Goal: Task Accomplishment & Management: Manage account settings

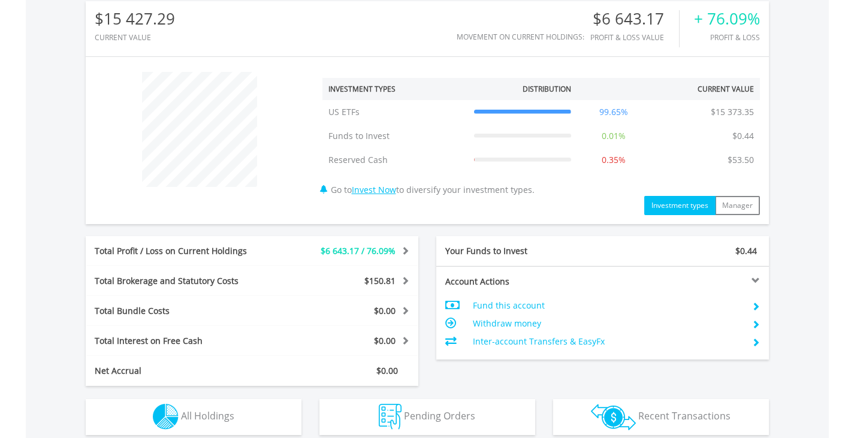
scroll to position [420, 0]
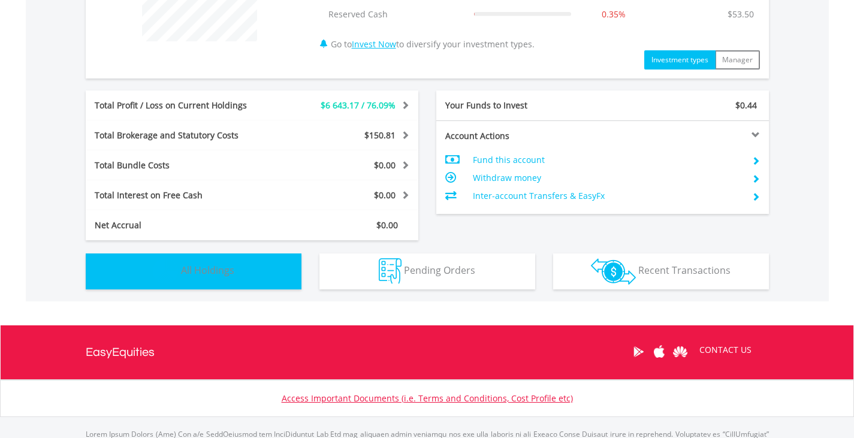
click at [212, 276] on span "All Holdings" at bounding box center [207, 270] width 53 height 13
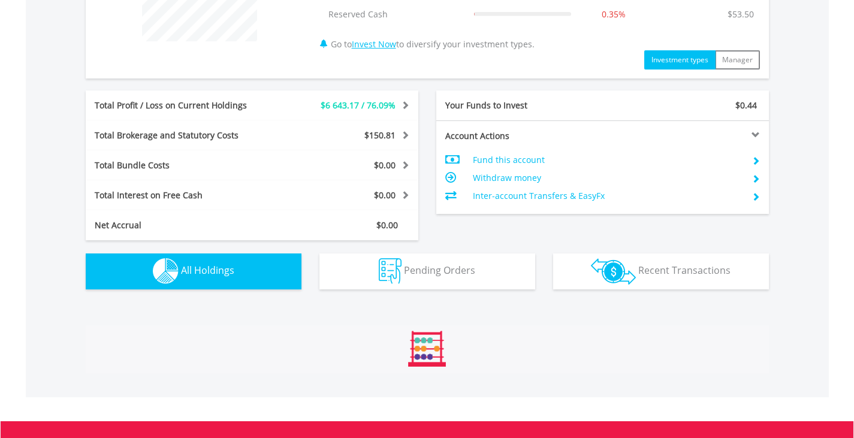
scroll to position [798, 0]
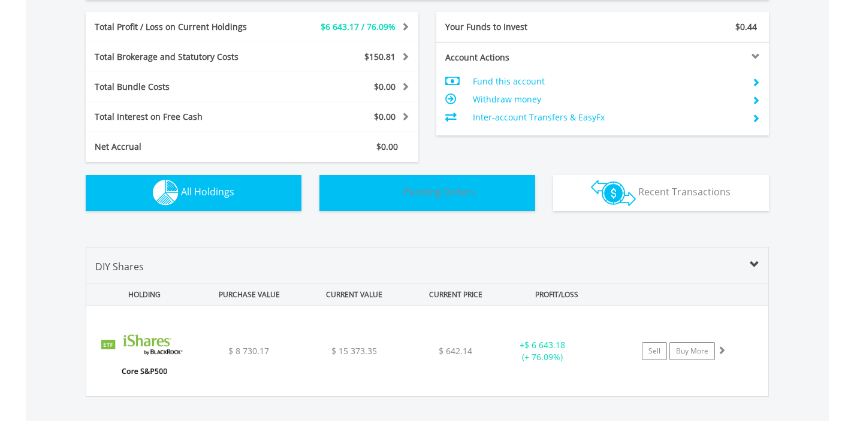
click at [382, 201] on img "button" at bounding box center [390, 193] width 23 height 26
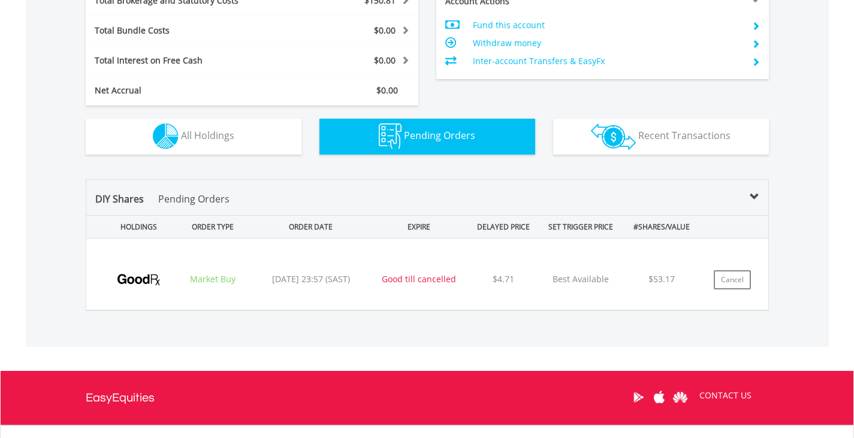
scroll to position [660, 0]
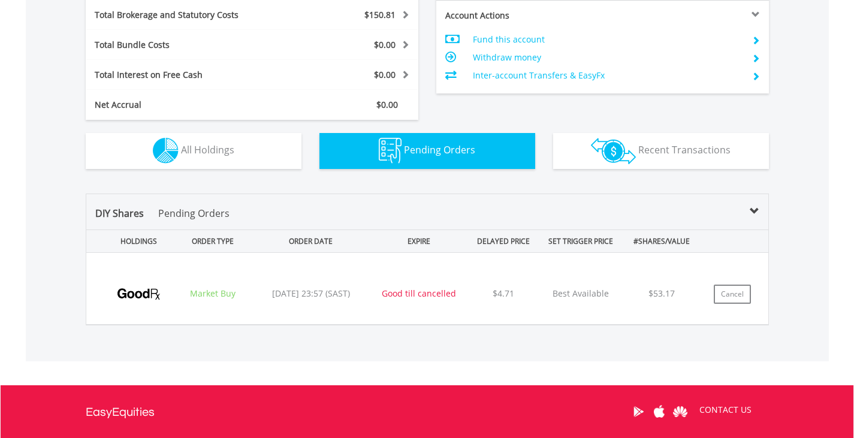
click at [752, 213] on span at bounding box center [755, 212] width 10 height 10
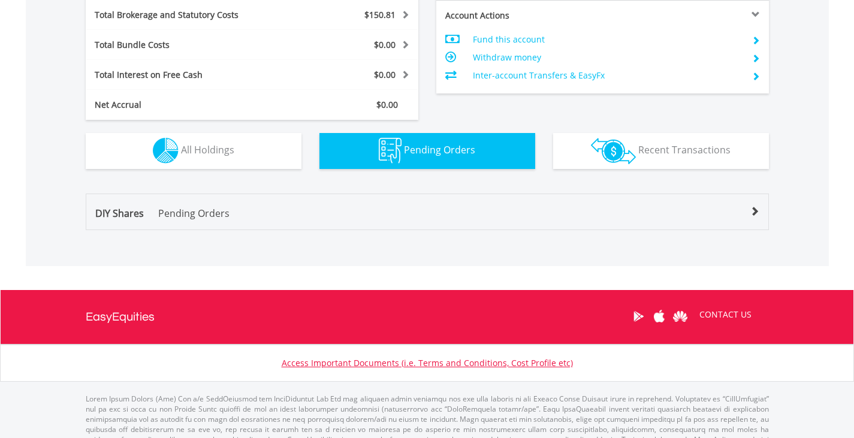
click at [752, 213] on span at bounding box center [755, 212] width 10 height 10
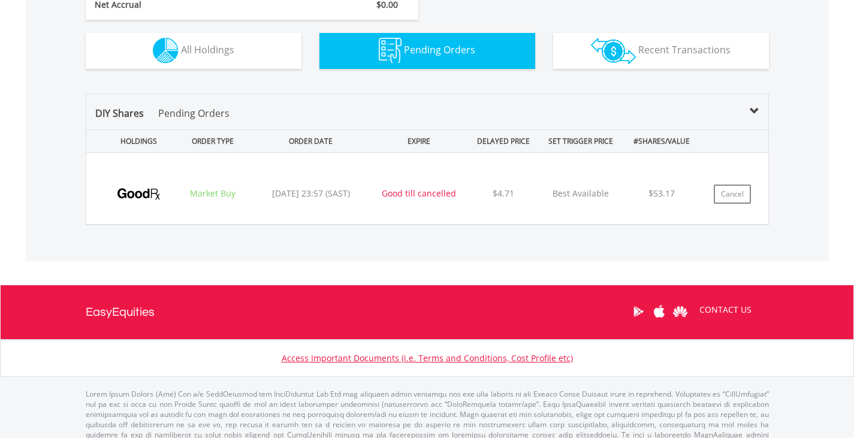
scroll to position [780, 0]
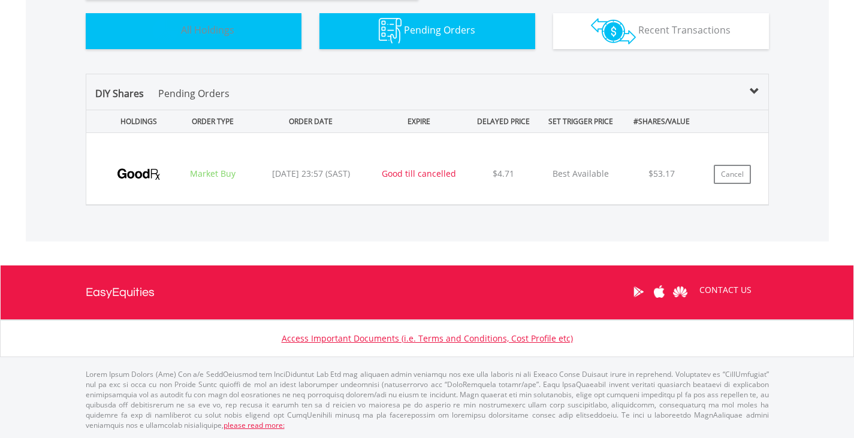
click at [270, 42] on button "Holdings All Holdings" at bounding box center [194, 31] width 216 height 36
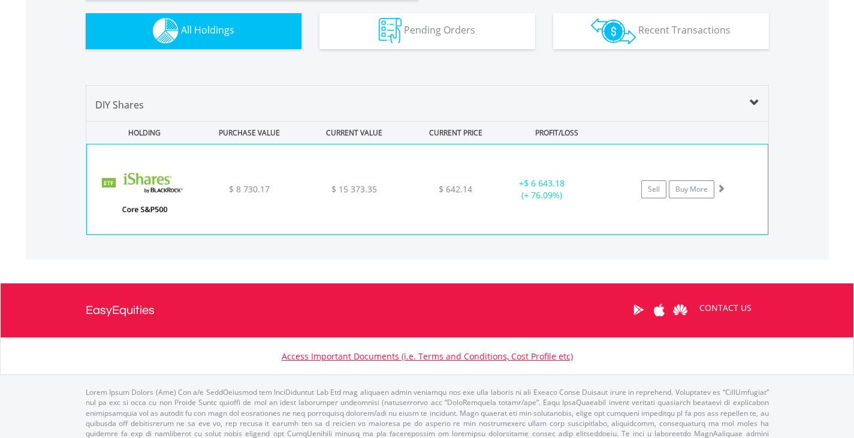
click at [723, 185] on span at bounding box center [721, 188] width 8 height 8
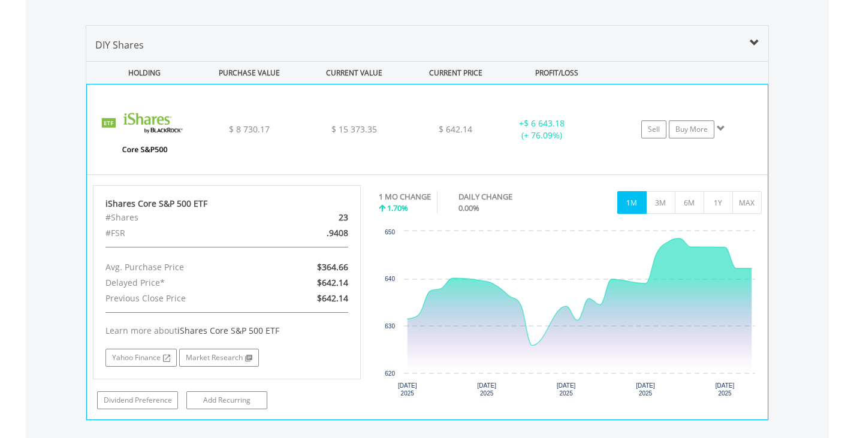
scroll to position [900, 0]
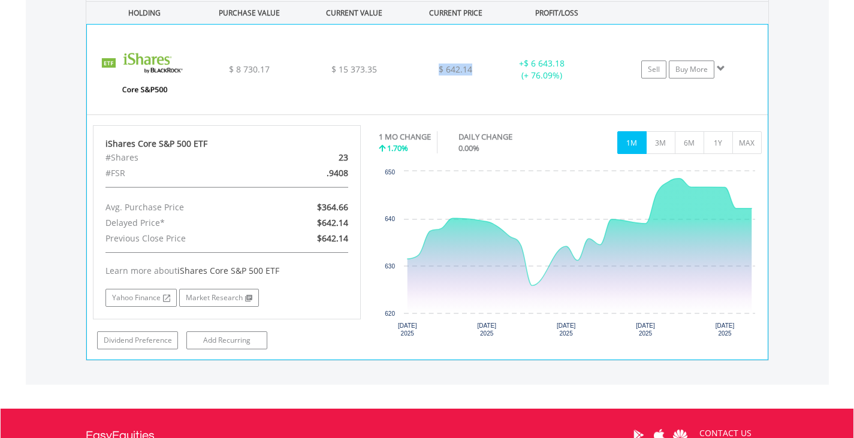
drag, startPoint x: 440, startPoint y: 68, endPoint x: 481, endPoint y: 70, distance: 40.2
click at [481, 70] on div "$ 642.14" at bounding box center [455, 70] width 95 height 12
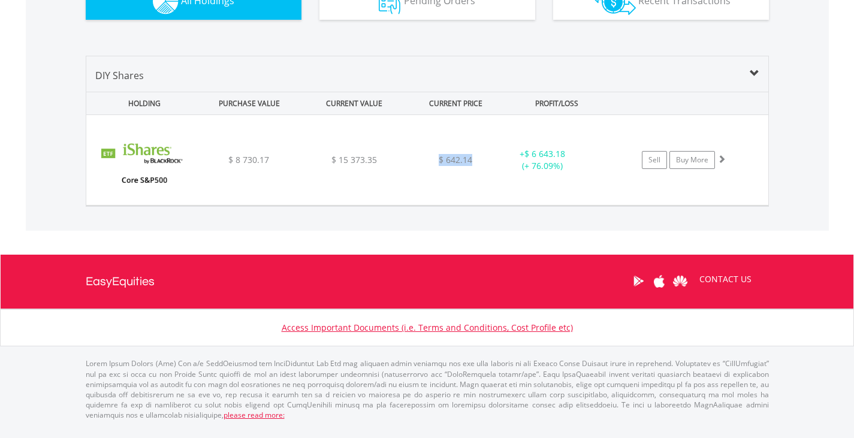
scroll to position [798, 0]
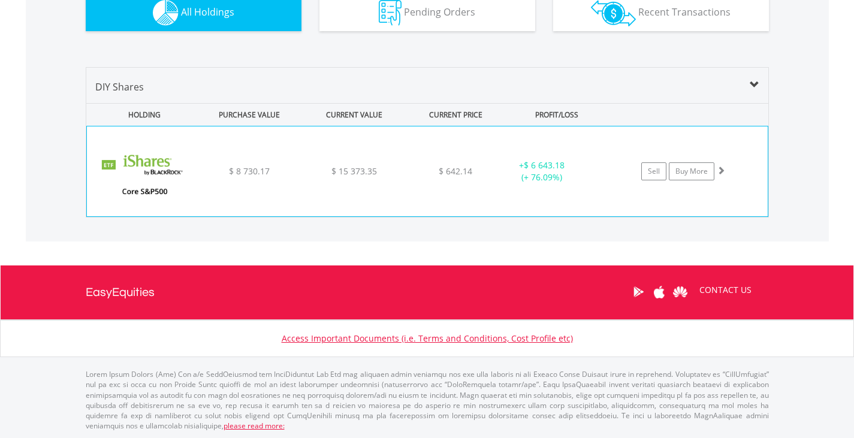
click at [742, 169] on div "Sell Buy More" at bounding box center [689, 171] width 156 height 18
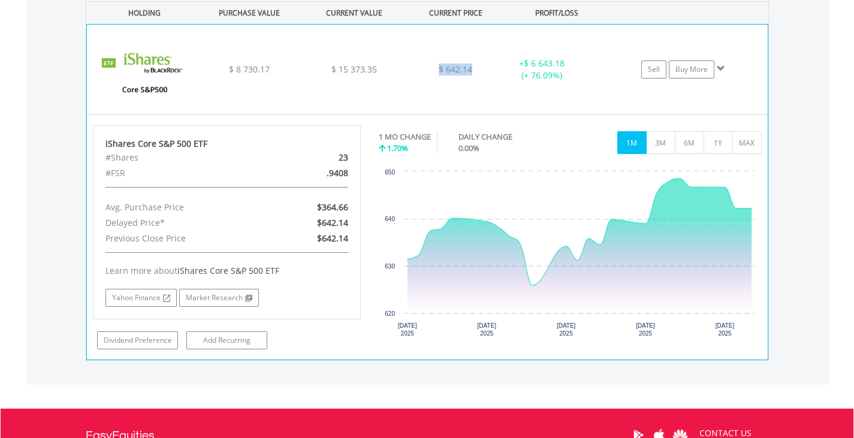
drag, startPoint x: 473, startPoint y: 70, endPoint x: 431, endPoint y: 71, distance: 42.6
click at [431, 71] on div "$ 642.14" at bounding box center [455, 70] width 95 height 12
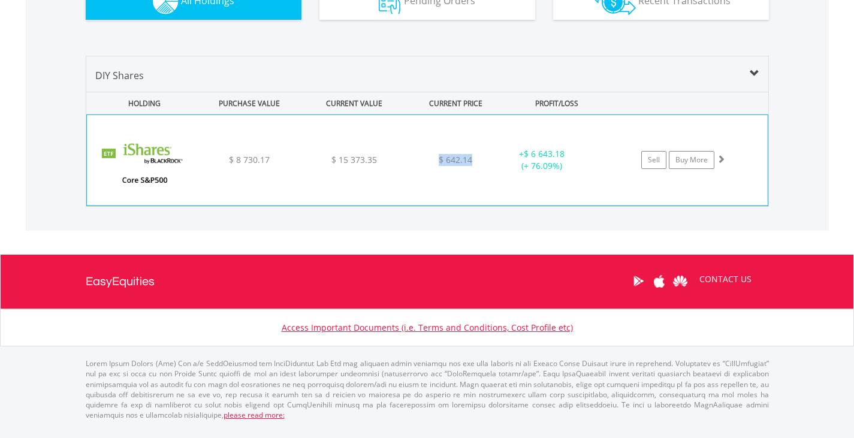
scroll to position [798, 0]
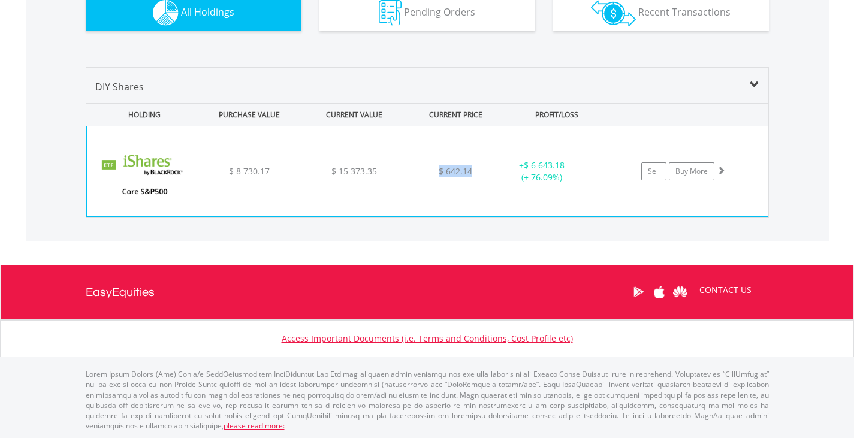
copy span "$ 642.14"
click at [603, 162] on div "+ $ 6 643.18 (+ 76.09%)" at bounding box center [557, 171] width 120 height 24
